Goal: Connect with others

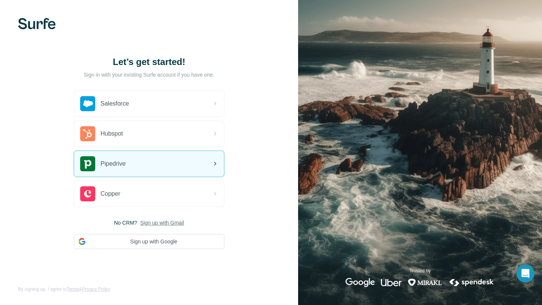
click at [133, 166] on div "Pipedrive" at bounding box center [149, 164] width 150 height 26
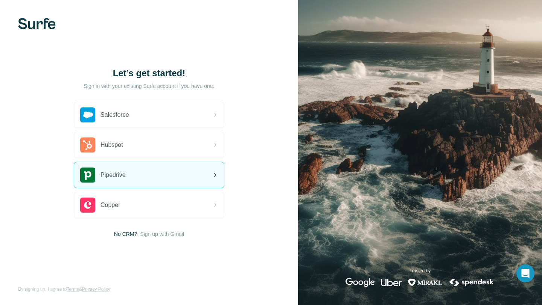
click at [112, 178] on span "Pipedrive" at bounding box center [112, 175] width 25 height 9
